Goal: Book appointment/travel/reservation

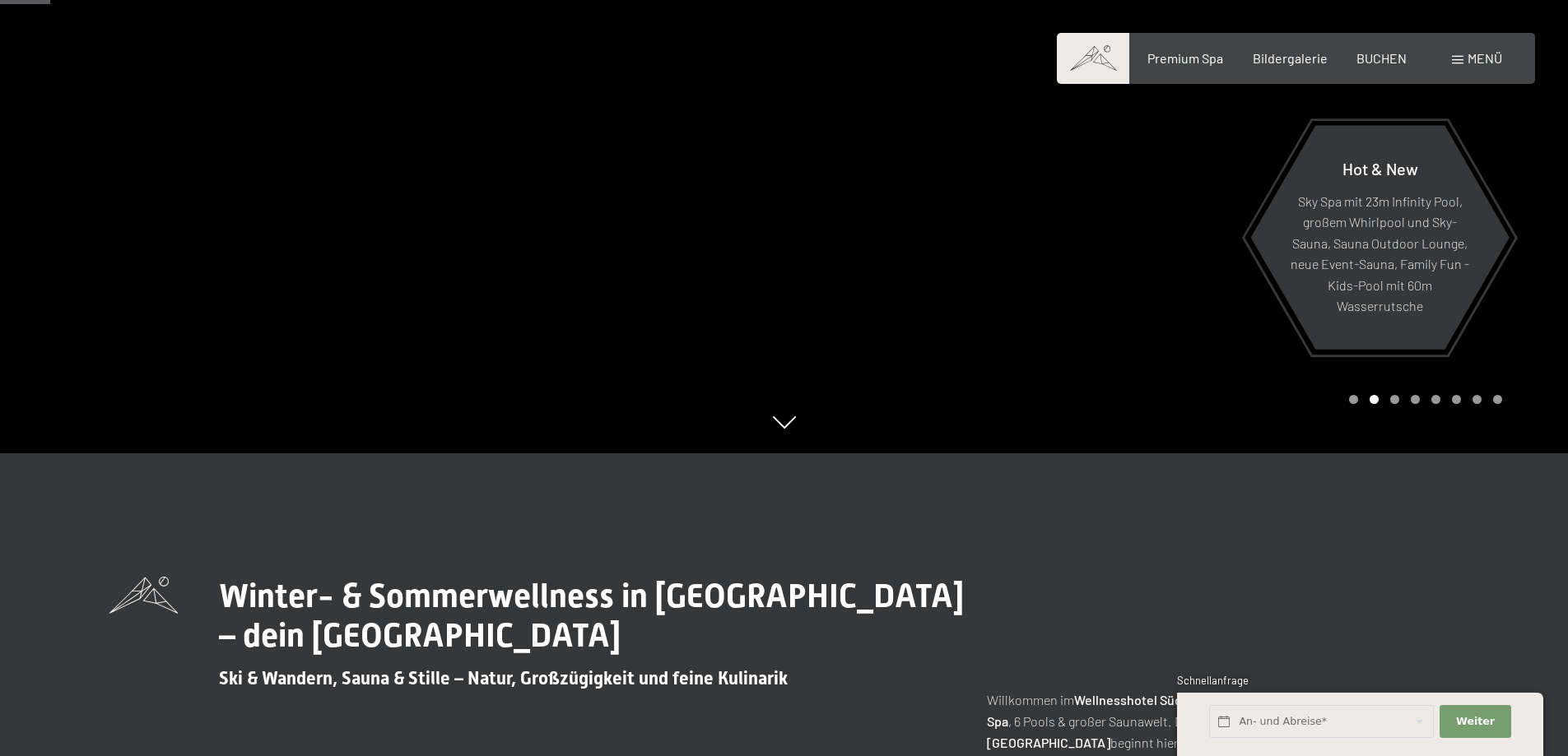
scroll to position [411, 0]
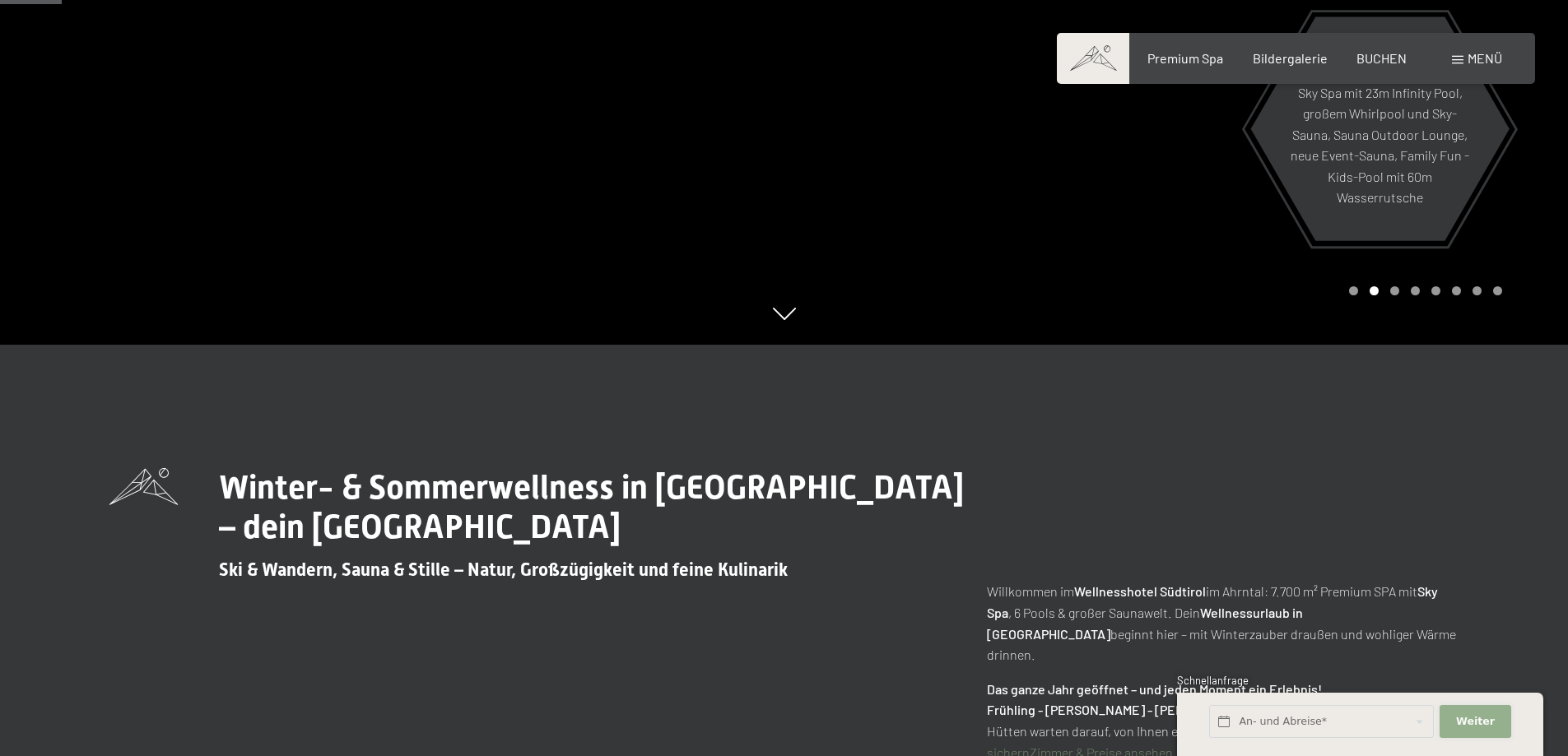
click at [1474, 726] on span "Weiter" at bounding box center [1476, 721] width 39 height 15
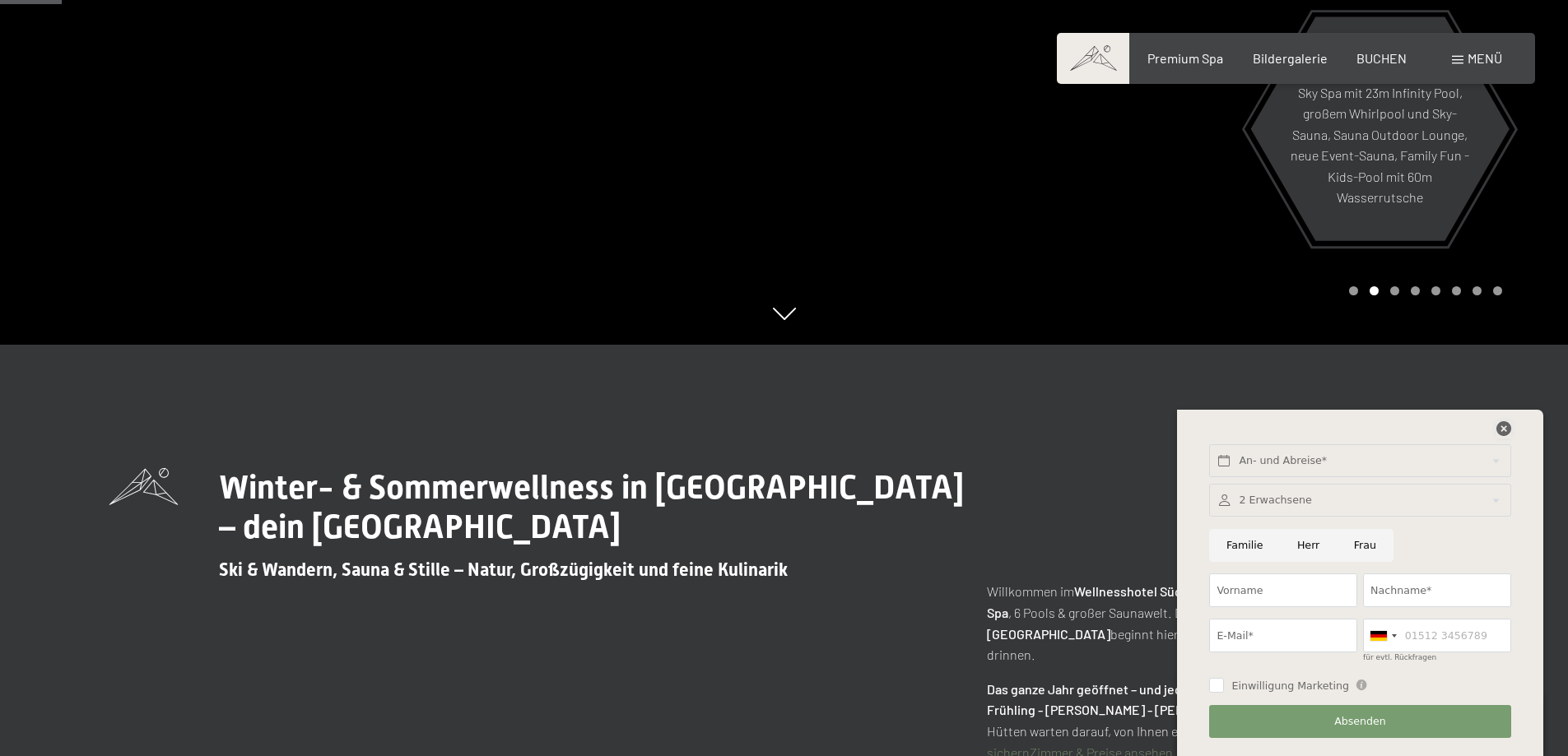
click at [1505, 432] on icon at bounding box center [1503, 428] width 15 height 15
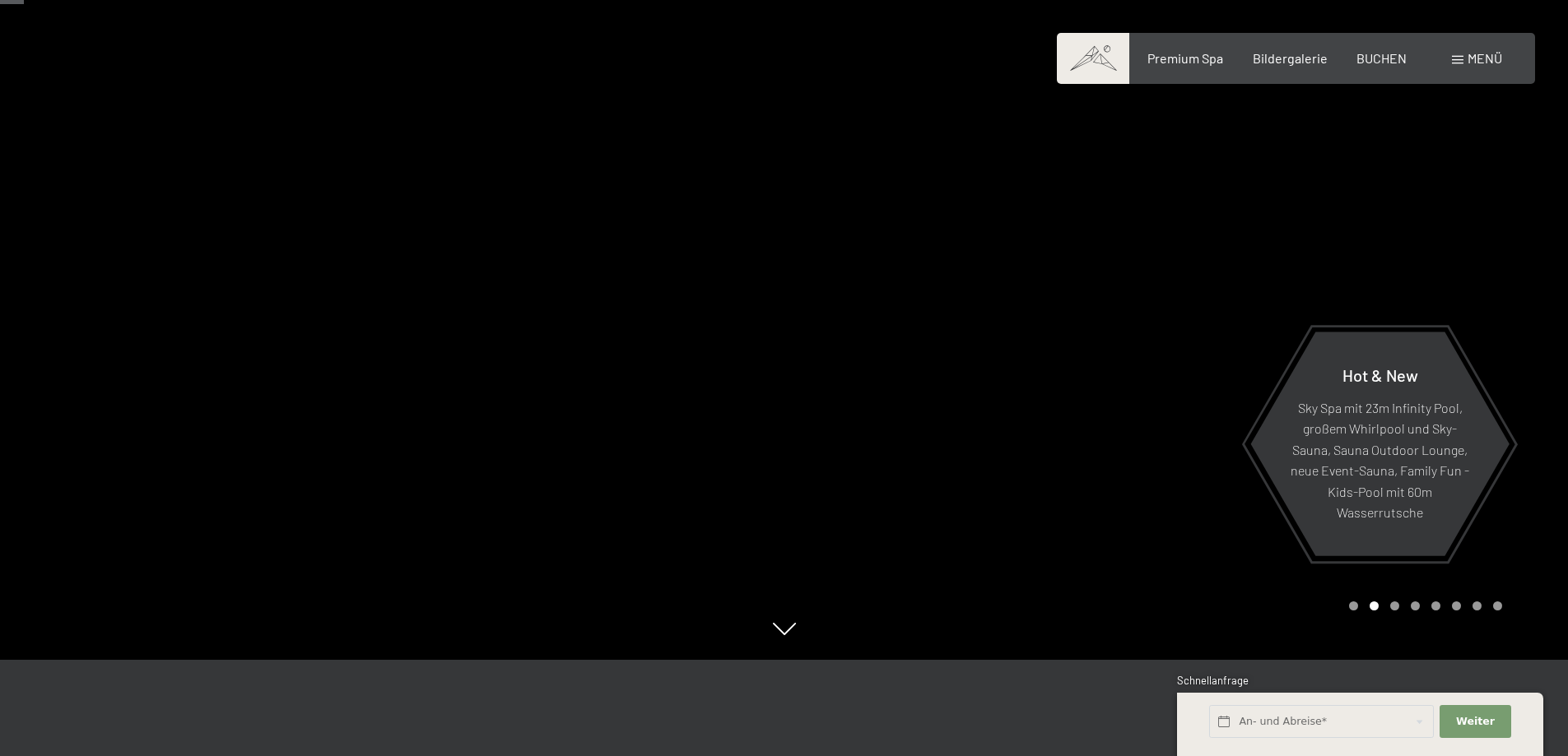
scroll to position [0, 0]
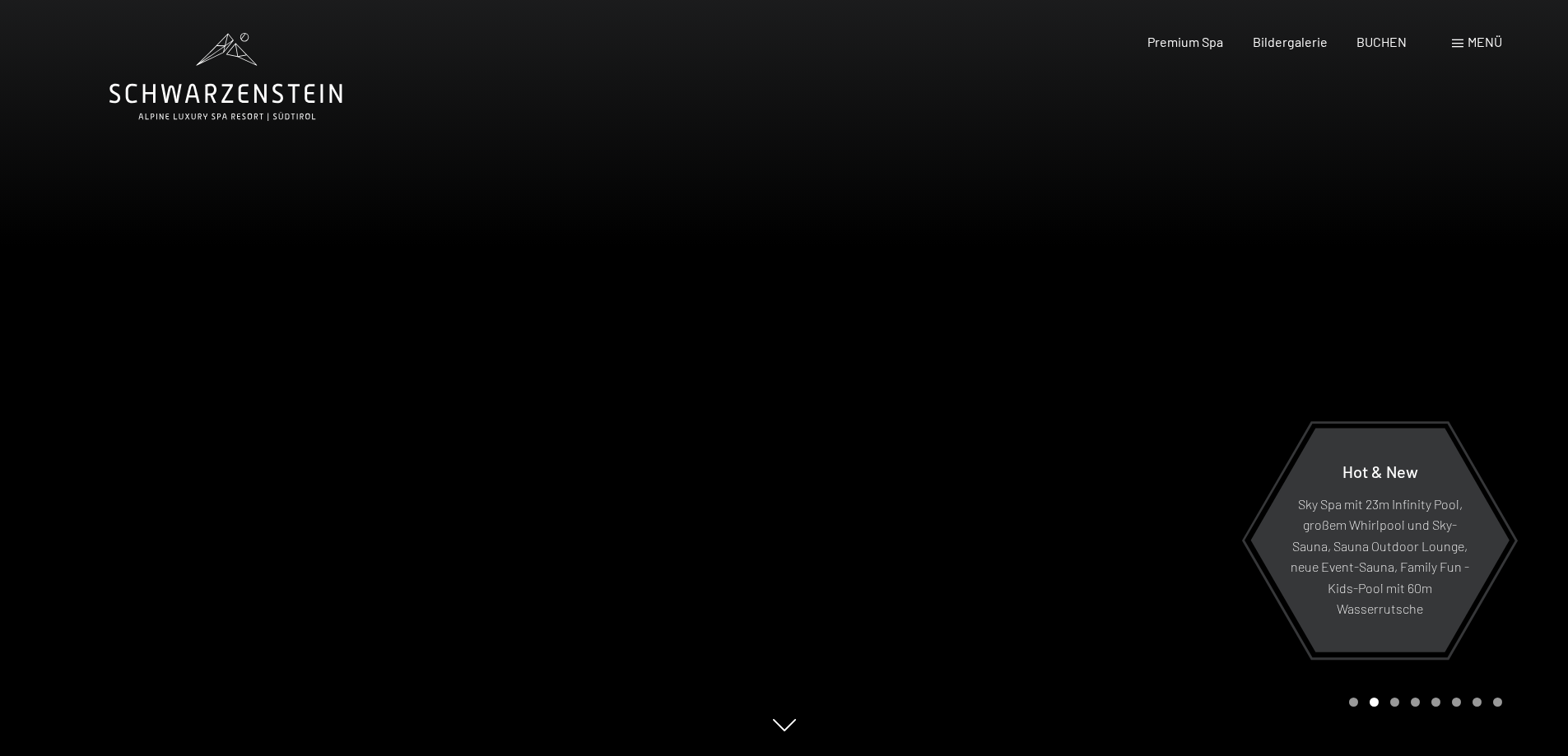
click at [212, 99] on icon at bounding box center [226, 77] width 233 height 88
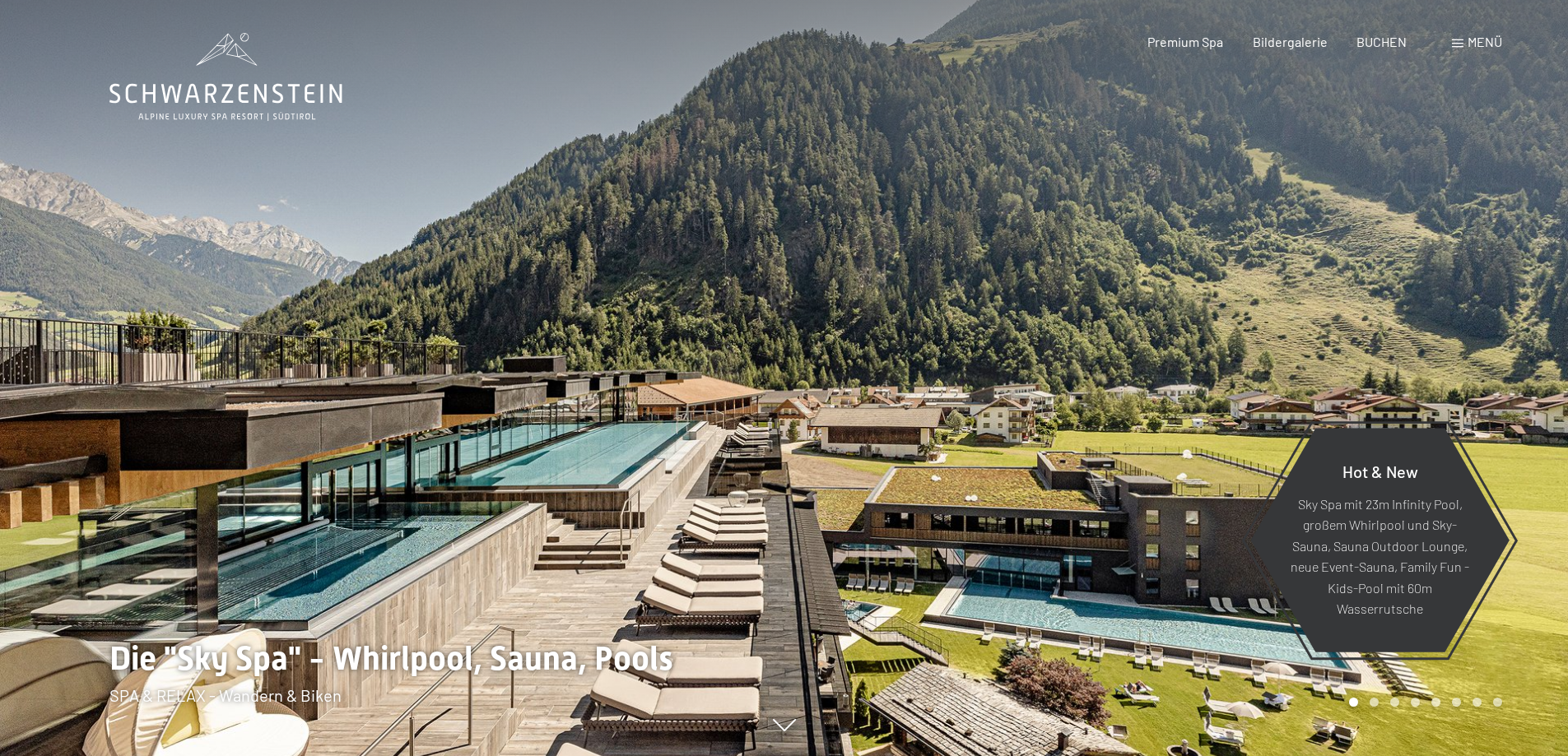
click at [1457, 41] on span at bounding box center [1457, 44] width 12 height 8
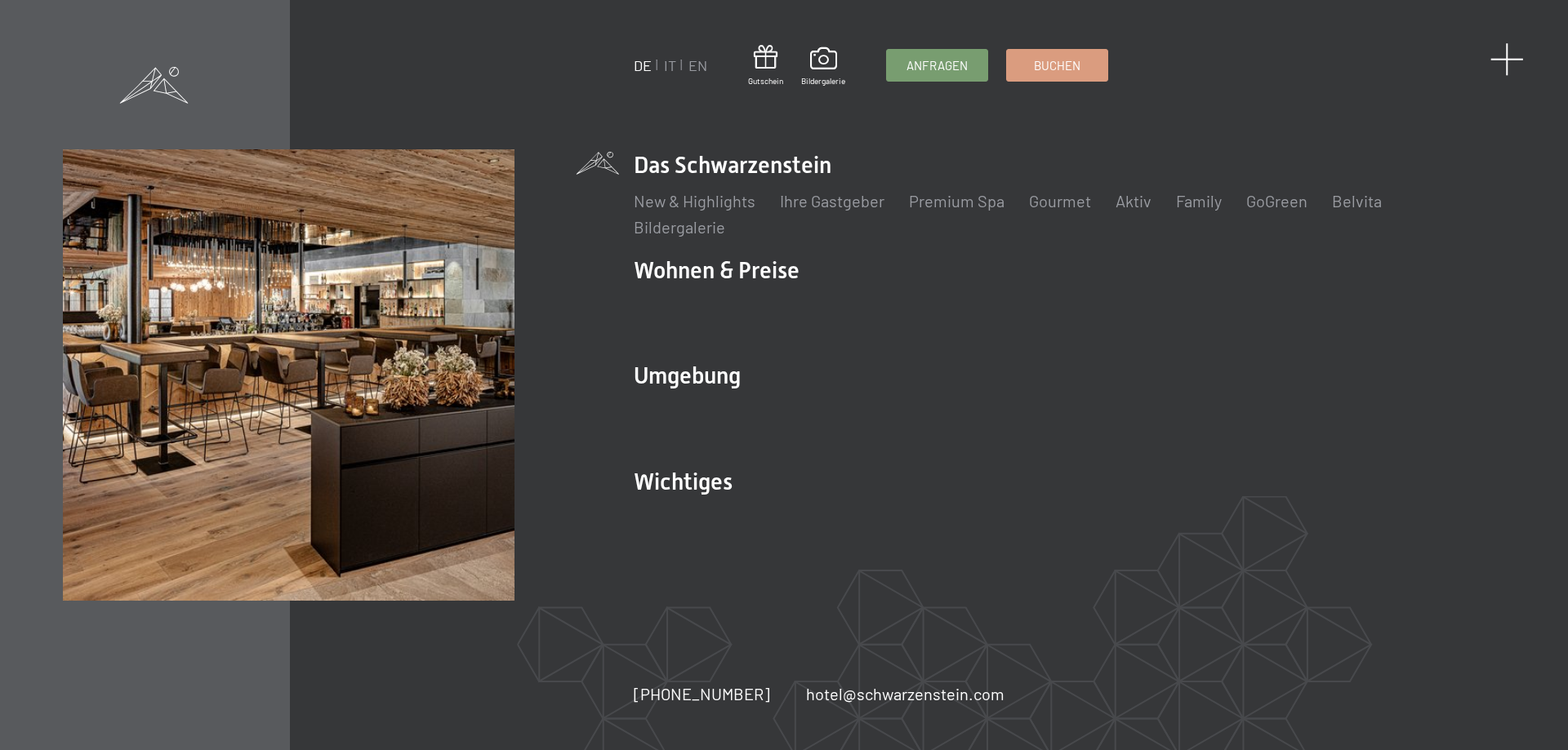
click at [1499, 61] on span at bounding box center [1506, 59] width 34 height 34
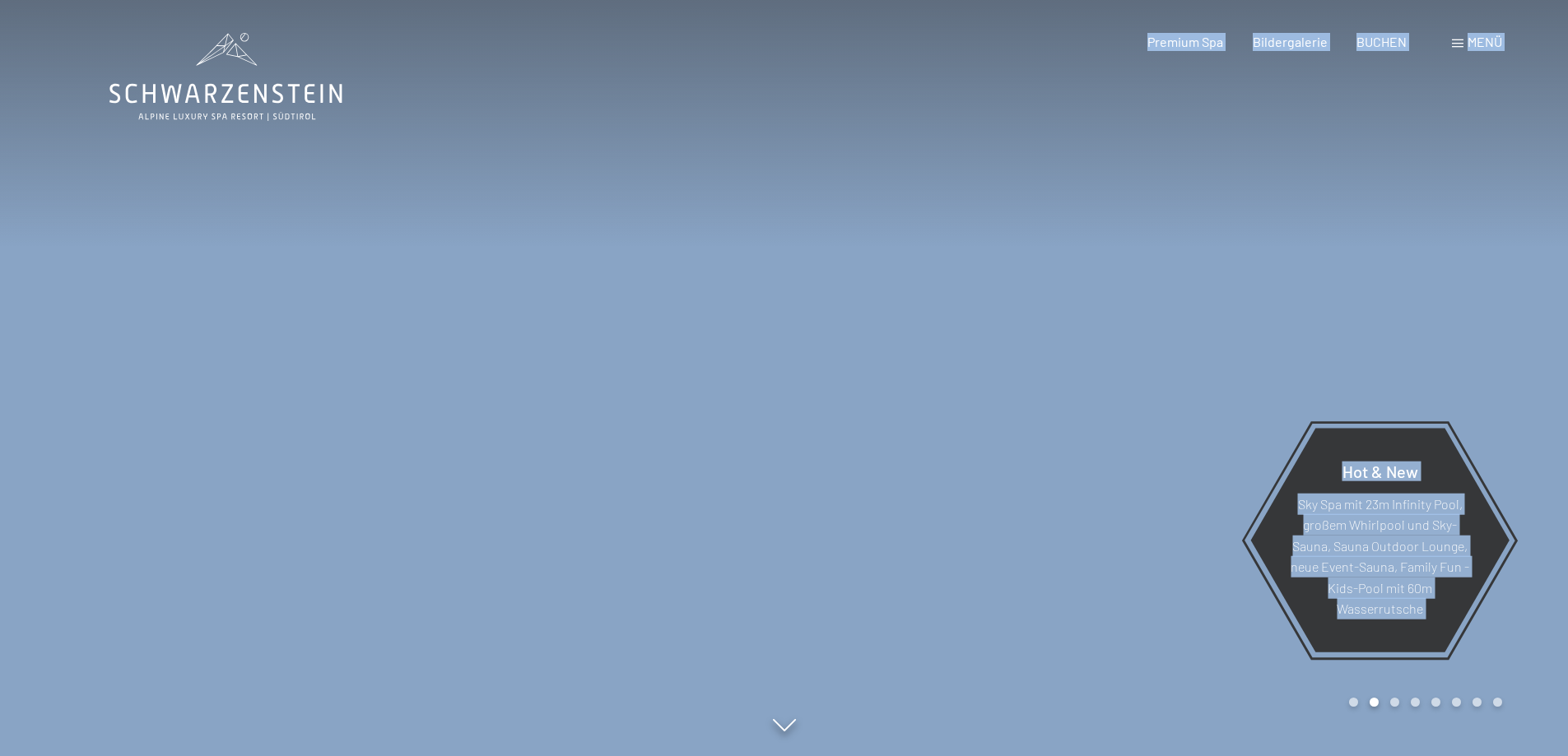
drag, startPoint x: 106, startPoint y: 87, endPoint x: 226, endPoint y: 78, distance: 120.3
